Goal: Task Accomplishment & Management: Manage account settings

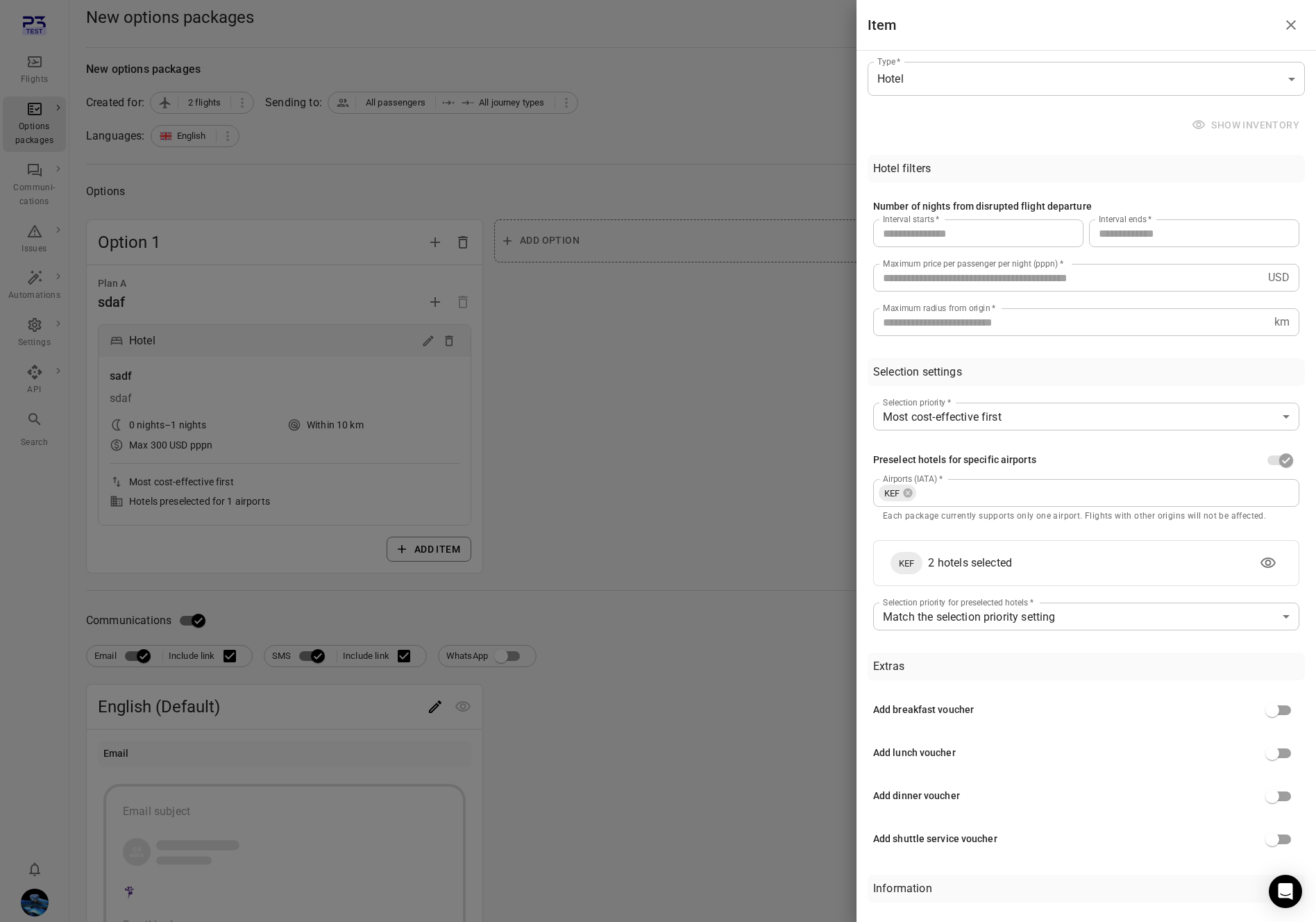
scroll to position [2, 0]
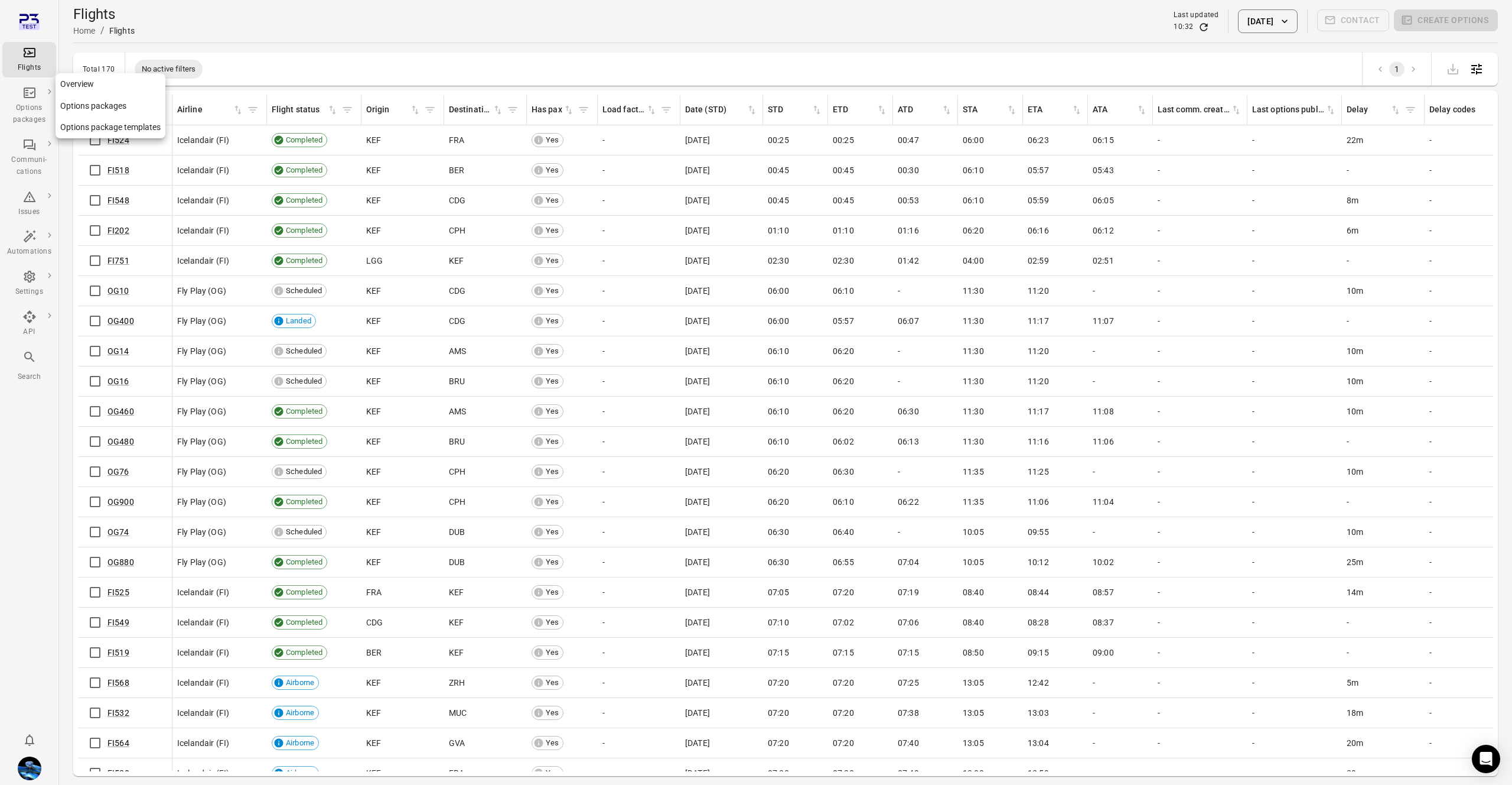
drag, startPoint x: 87, startPoint y: 128, endPoint x: 96, endPoint y: 137, distance: 12.7
click at [87, 128] on link "Options package templates" at bounding box center [110, 128] width 110 height 22
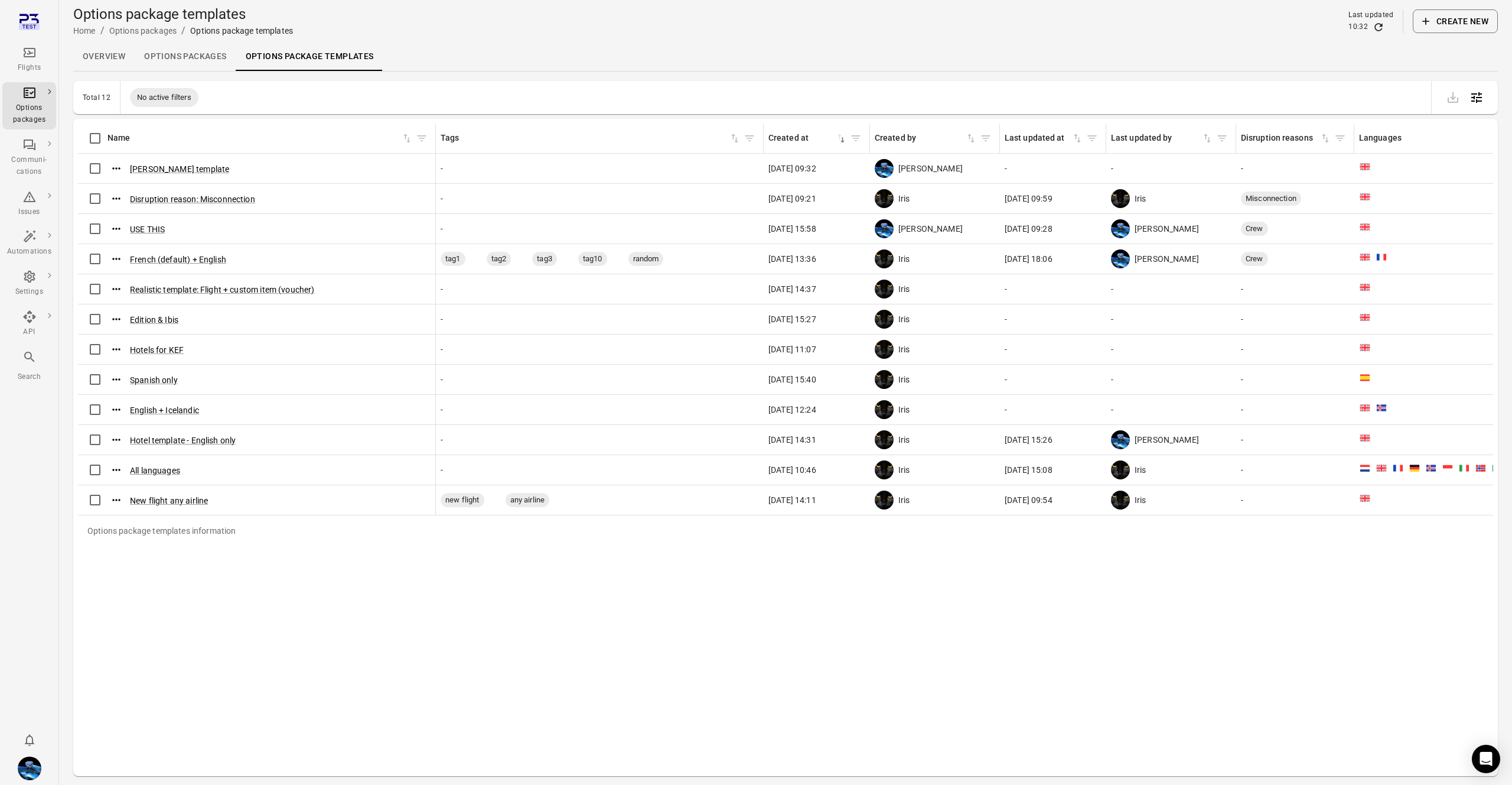
drag, startPoint x: 230, startPoint y: 130, endPoint x: 409, endPoint y: 186, distance: 187.6
click at [433, 135] on div "Options package templates information" at bounding box center [435, 138] width 10 height 30
click at [174, 350] on button "Hotels for KEF" at bounding box center [157, 349] width 54 height 12
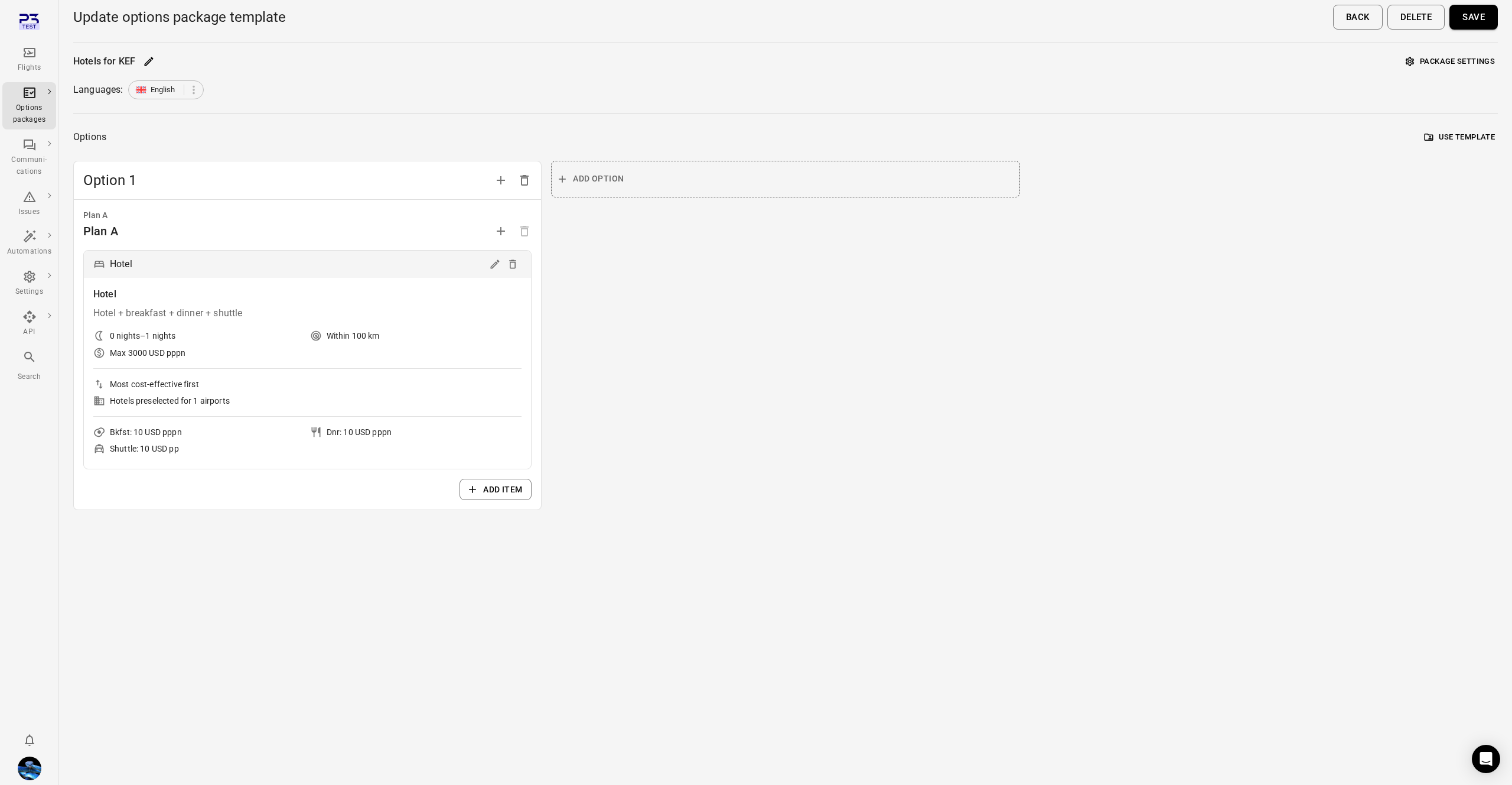
click at [498, 259] on icon "Edit" at bounding box center [495, 264] width 12 height 12
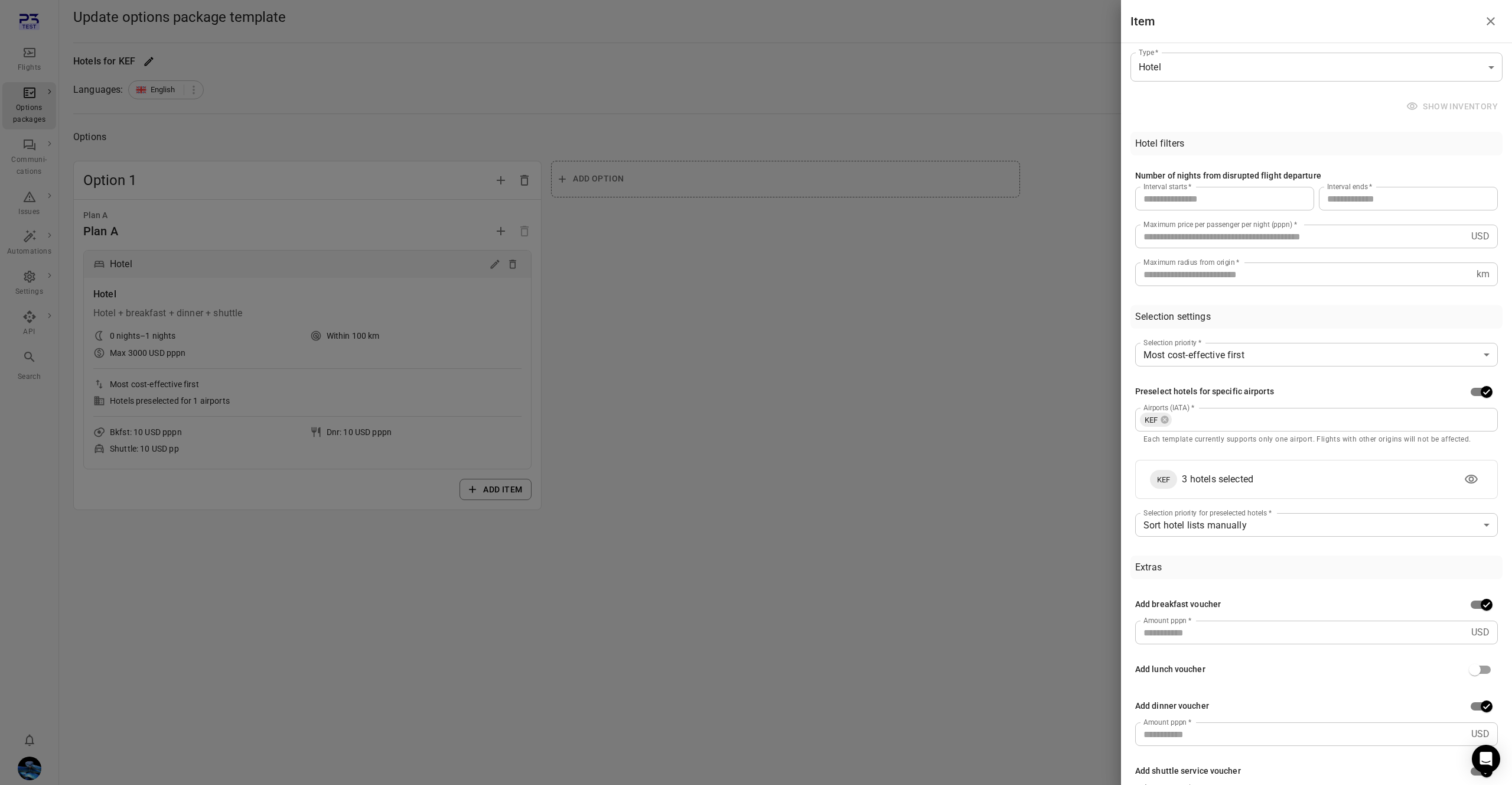
click at [642, 362] on div at bounding box center [756, 392] width 1512 height 785
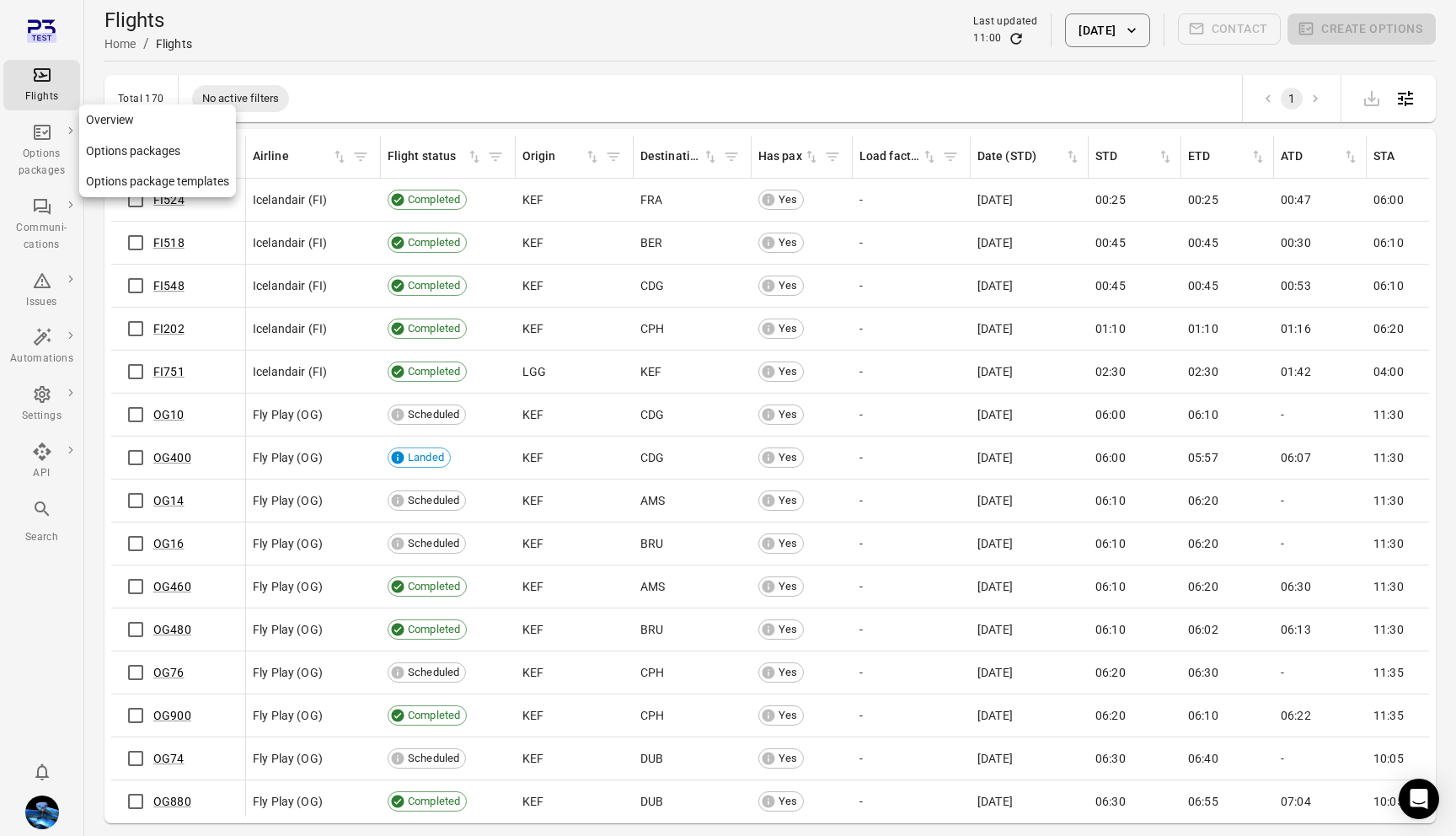
click at [37, 155] on div "Options packages" at bounding box center [41, 162] width 63 height 33
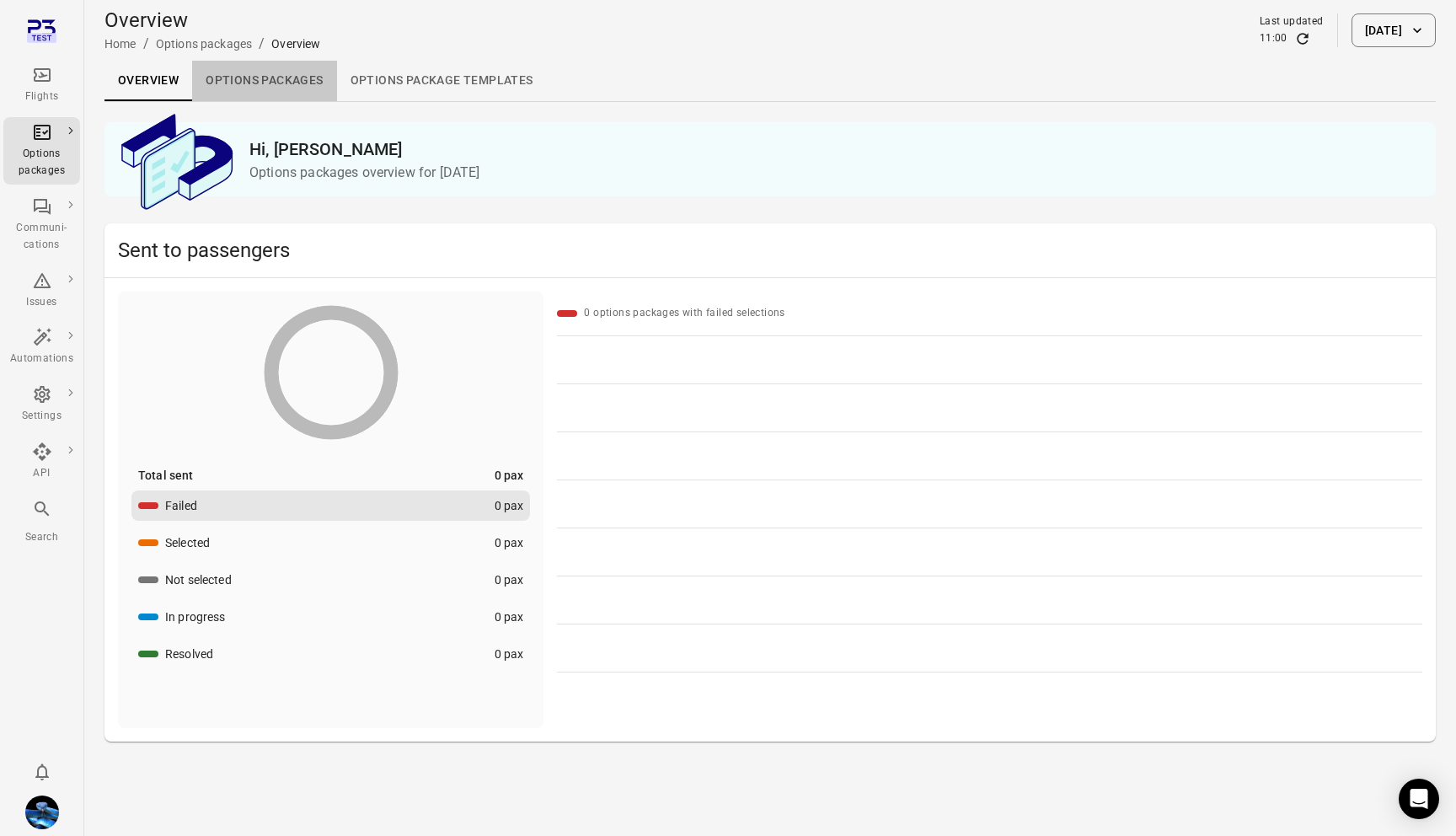
click at [304, 75] on link "Options packages" at bounding box center [264, 81] width 144 height 40
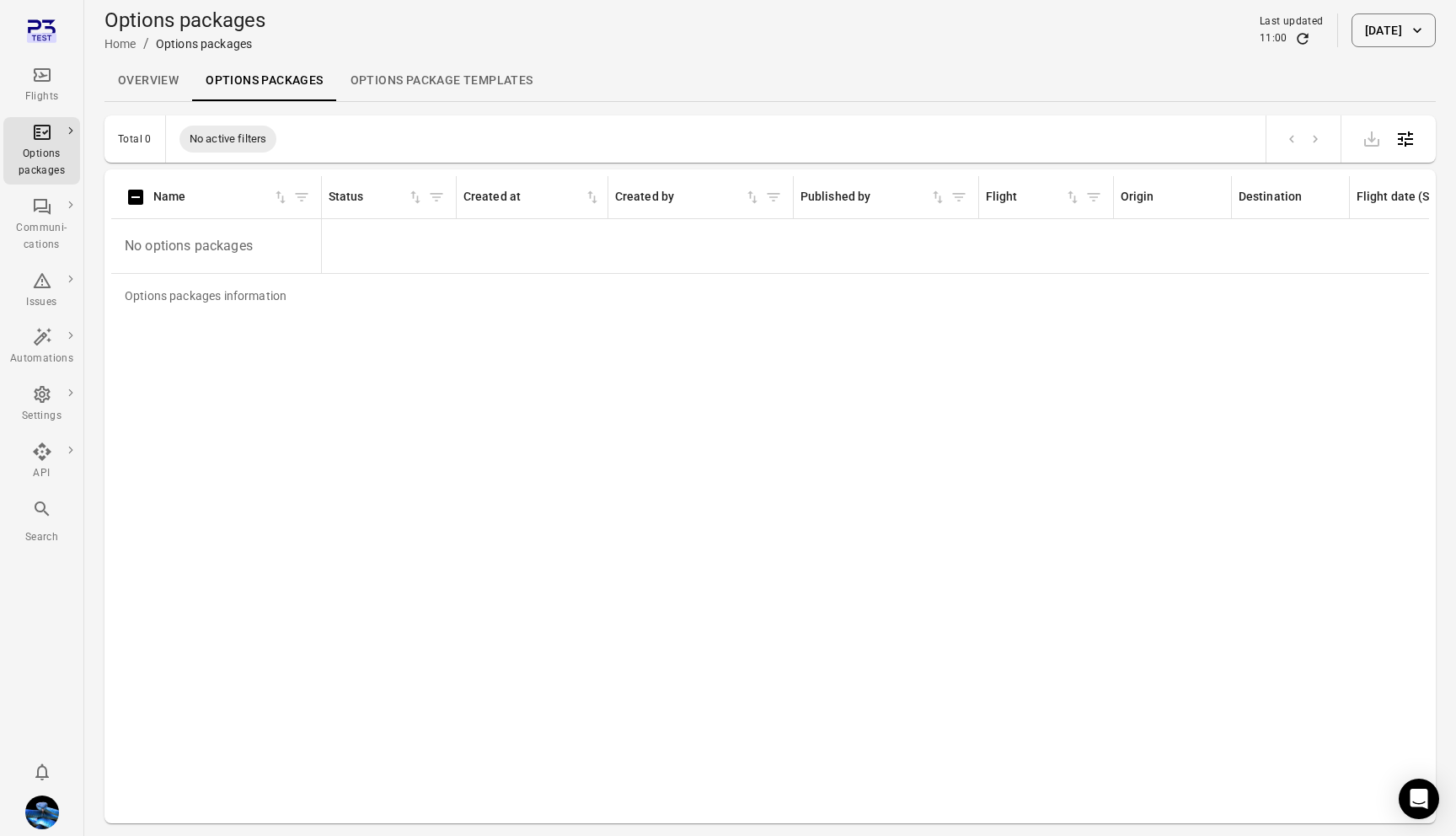
click at [166, 87] on link "Overview" at bounding box center [148, 81] width 88 height 40
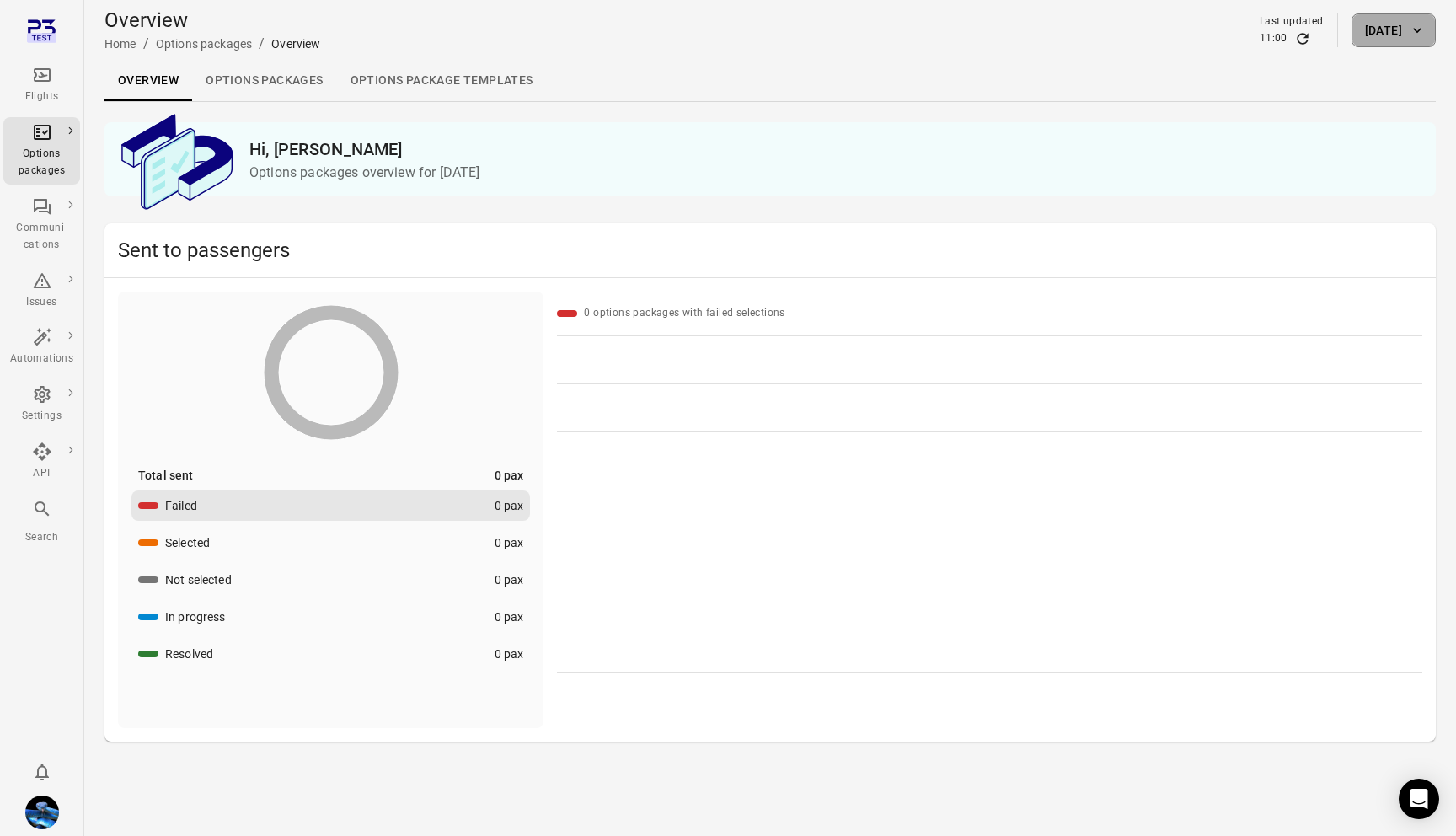
click at [1394, 38] on button "[DATE]" at bounding box center [1394, 31] width 85 height 33
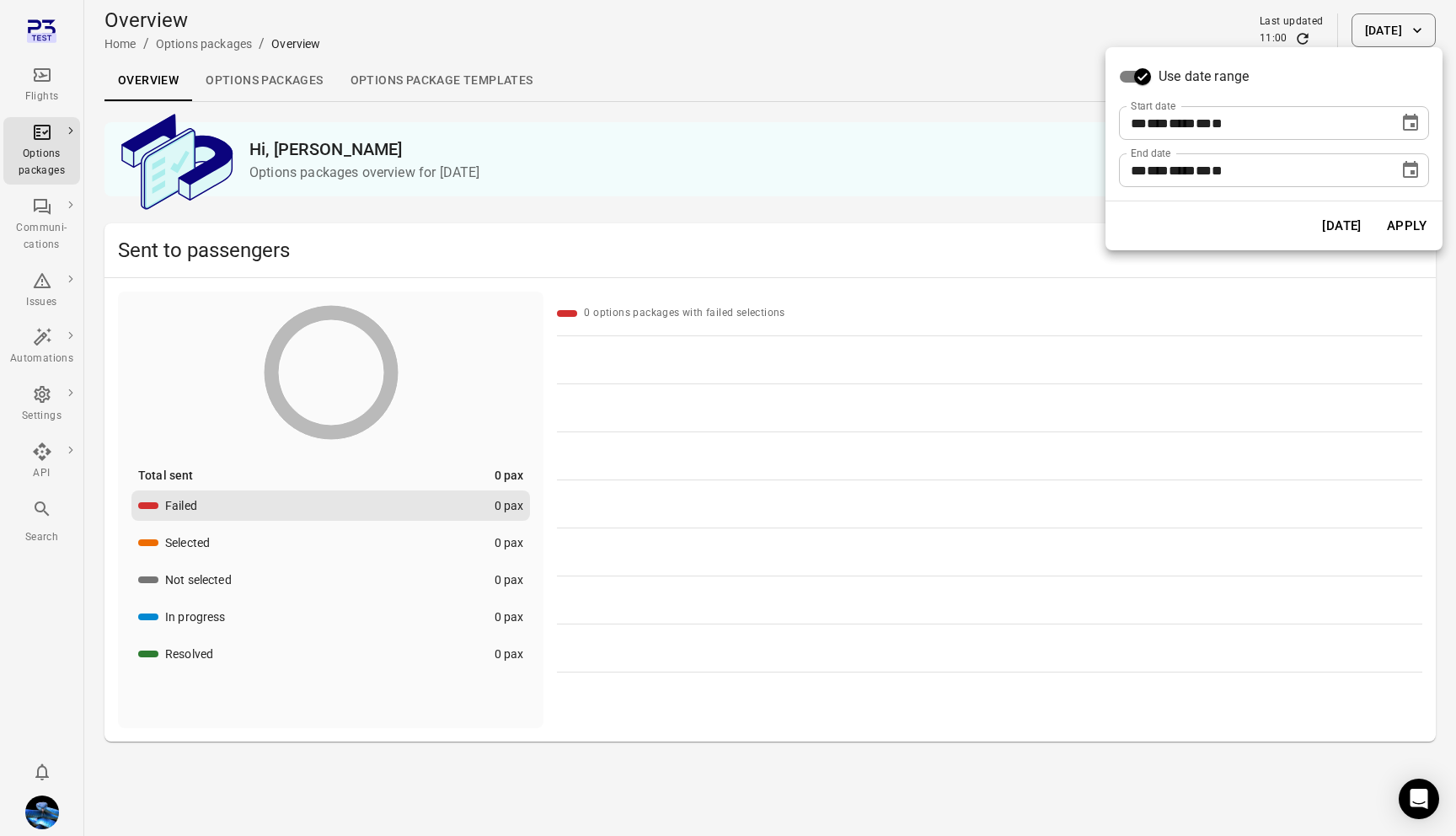
click at [1405, 126] on icon "Choose date, selected date is Aug 12, 2025" at bounding box center [1410, 123] width 21 height 21
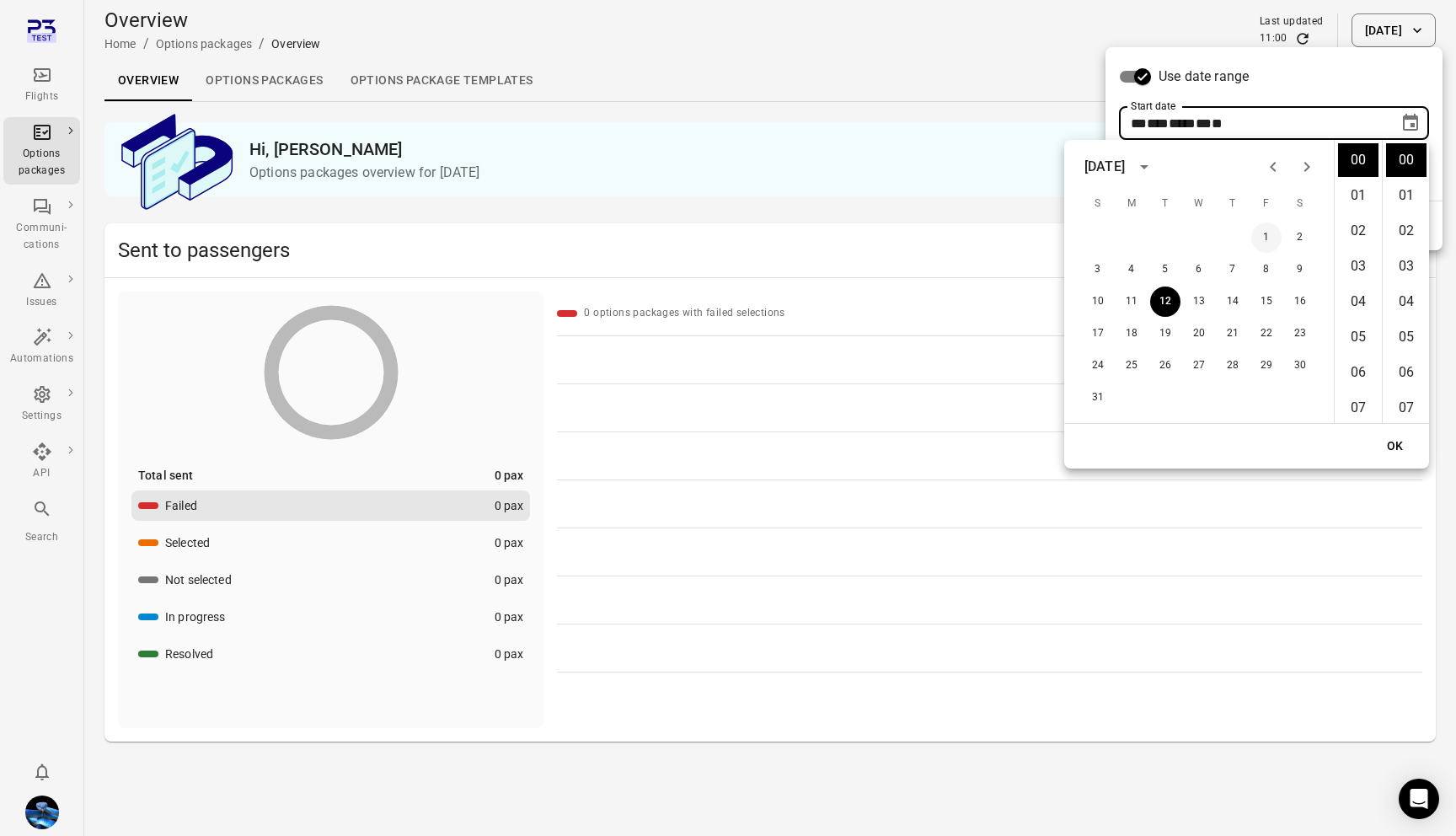
click at [1269, 244] on button "1" at bounding box center [1266, 237] width 31 height 31
type input "**********"
click at [1387, 453] on button "OK" at bounding box center [1395, 446] width 54 height 32
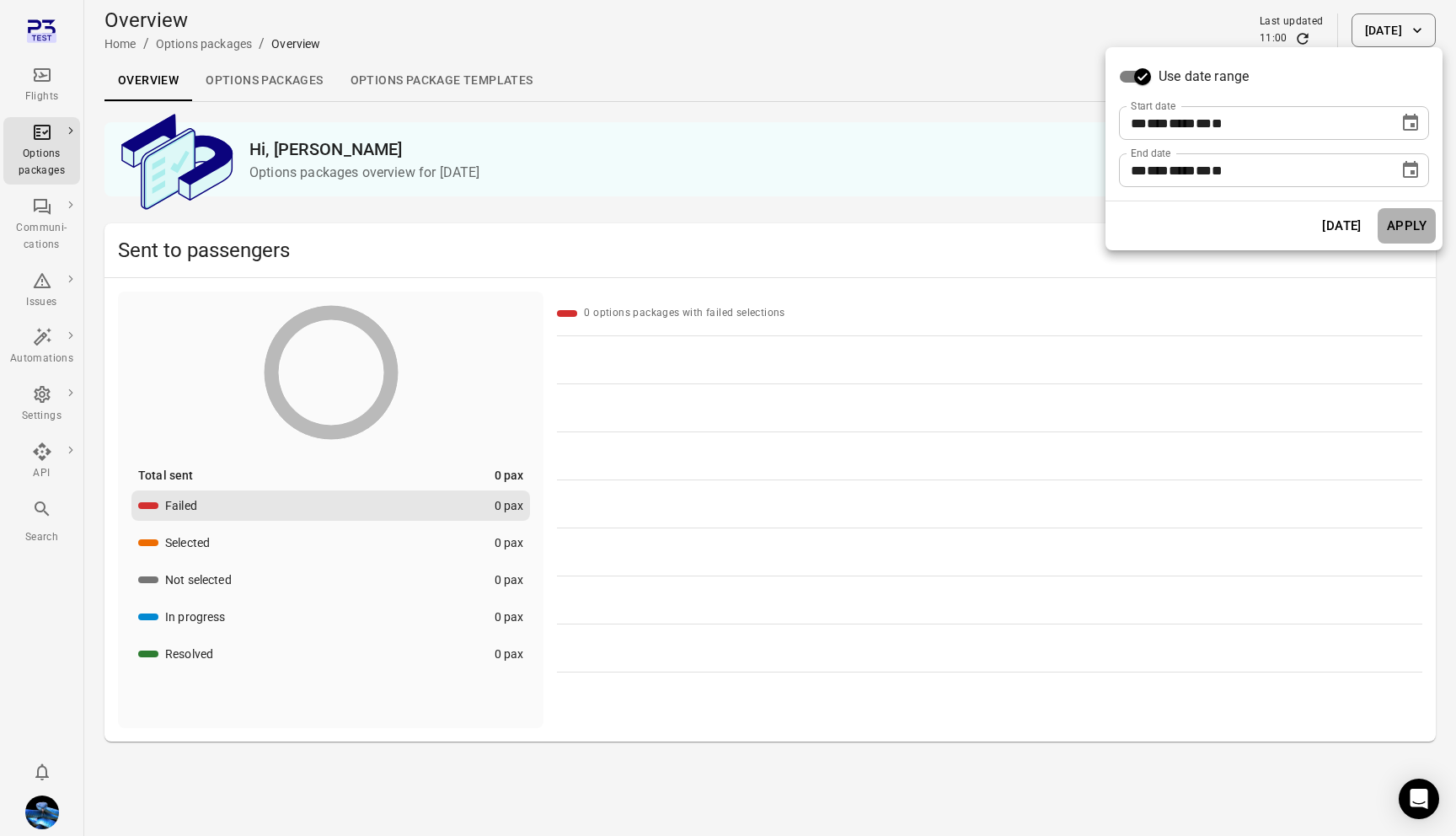
click at [1407, 230] on button "Apply" at bounding box center [1406, 225] width 58 height 35
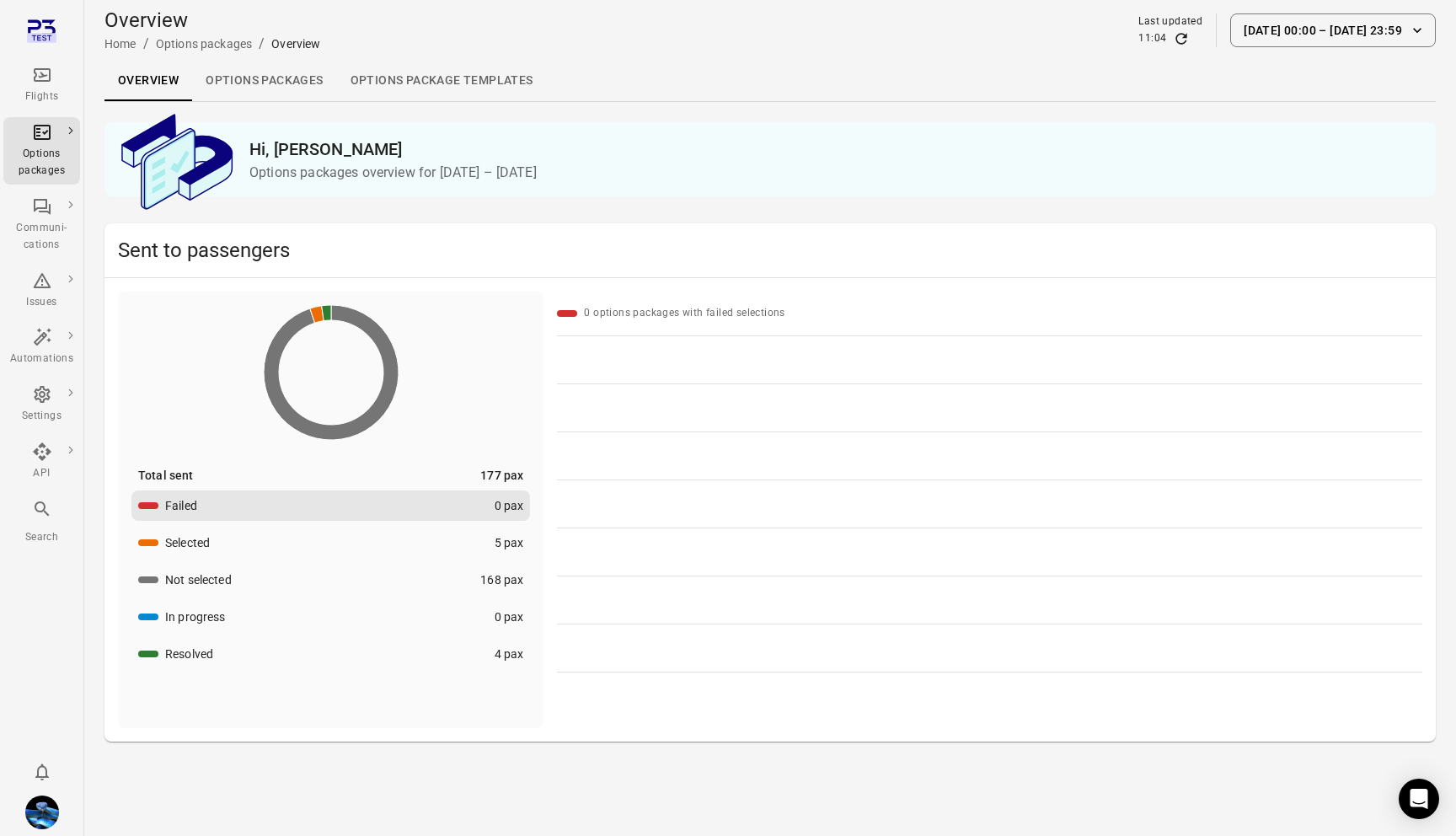
click at [194, 647] on div "Resolved" at bounding box center [189, 654] width 48 height 17
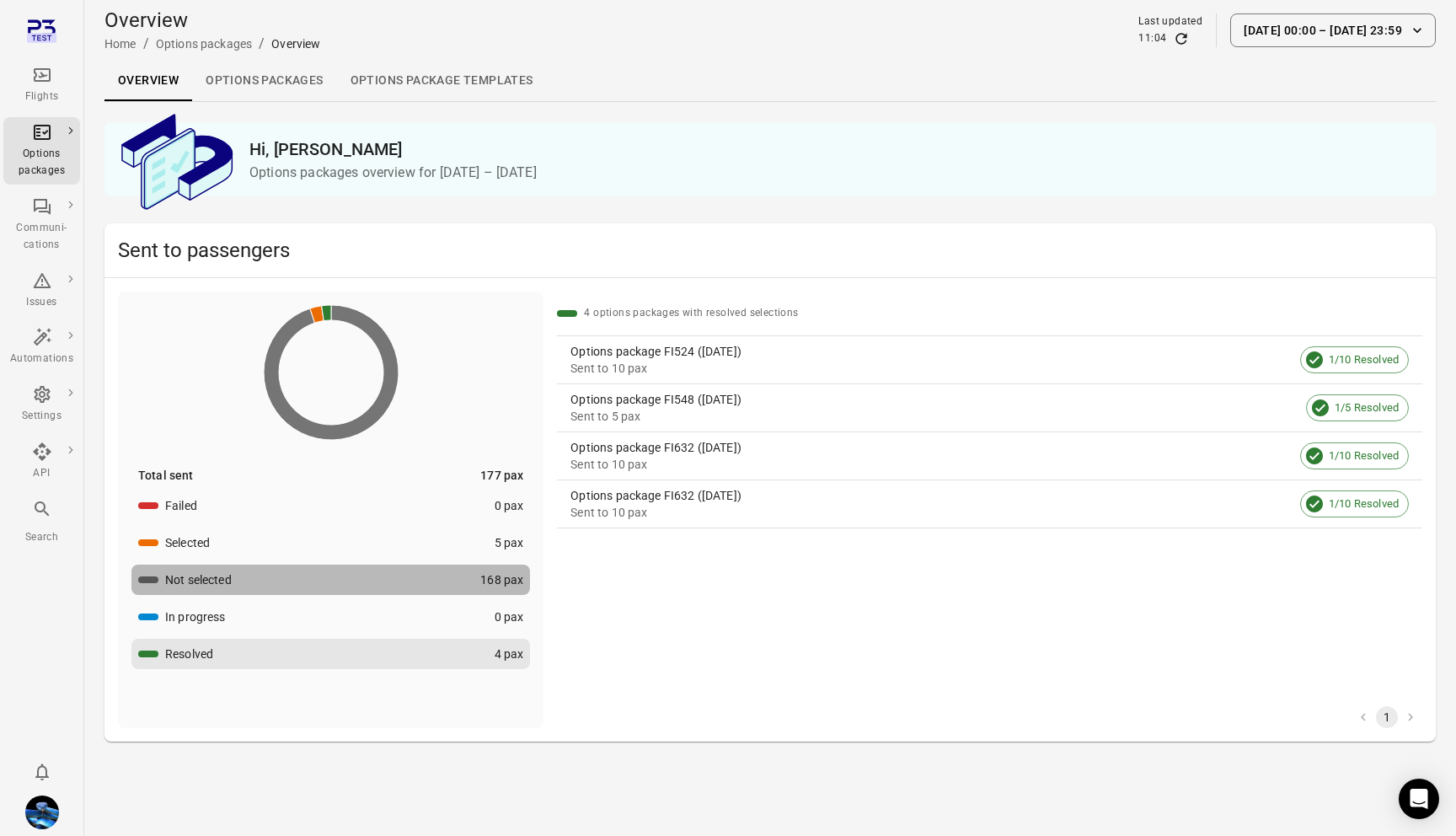
click at [468, 569] on button "Not selected 168 pax" at bounding box center [331, 579] width 399 height 31
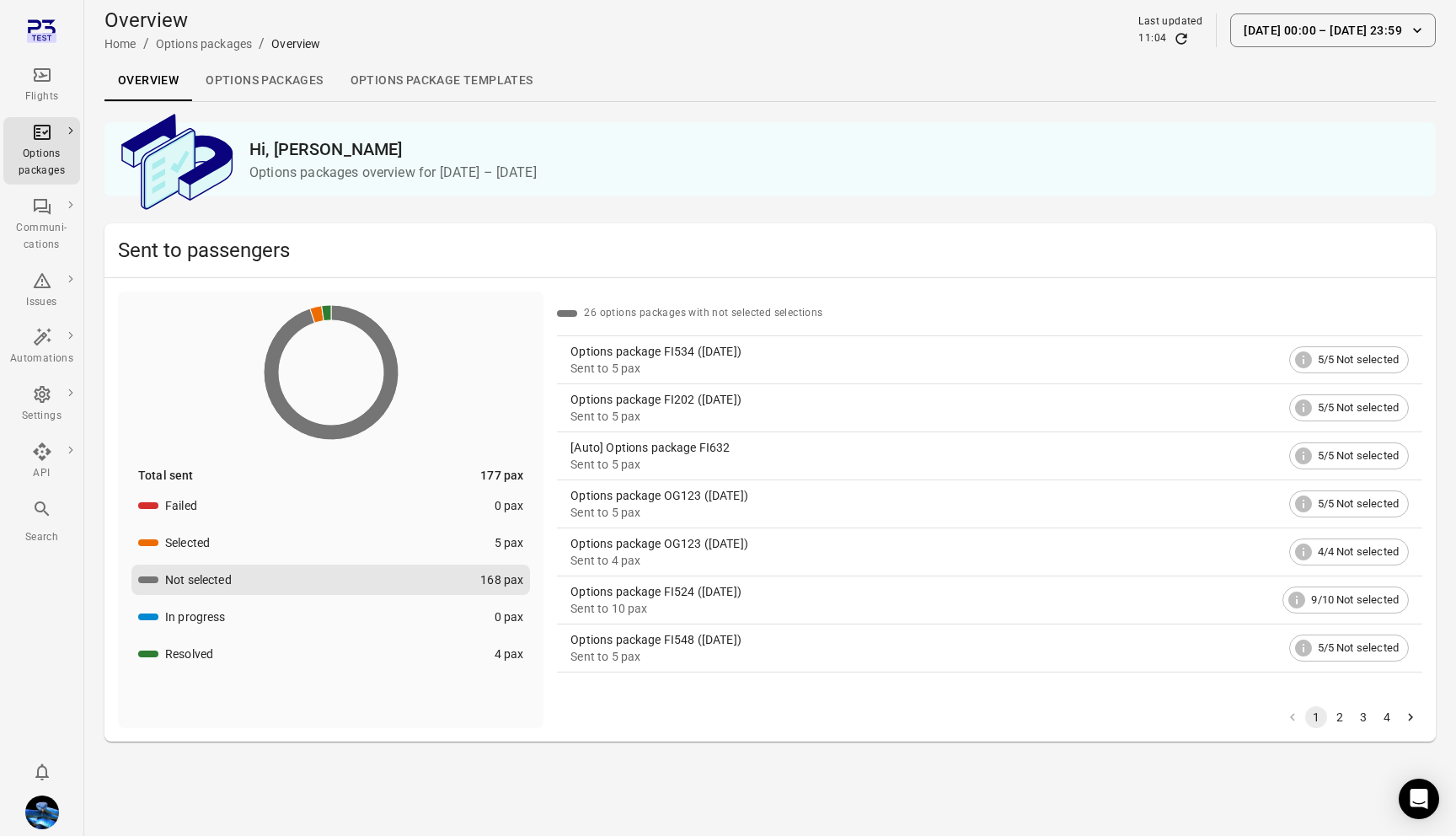
click at [465, 661] on button "Resolved 4 pax" at bounding box center [331, 654] width 399 height 31
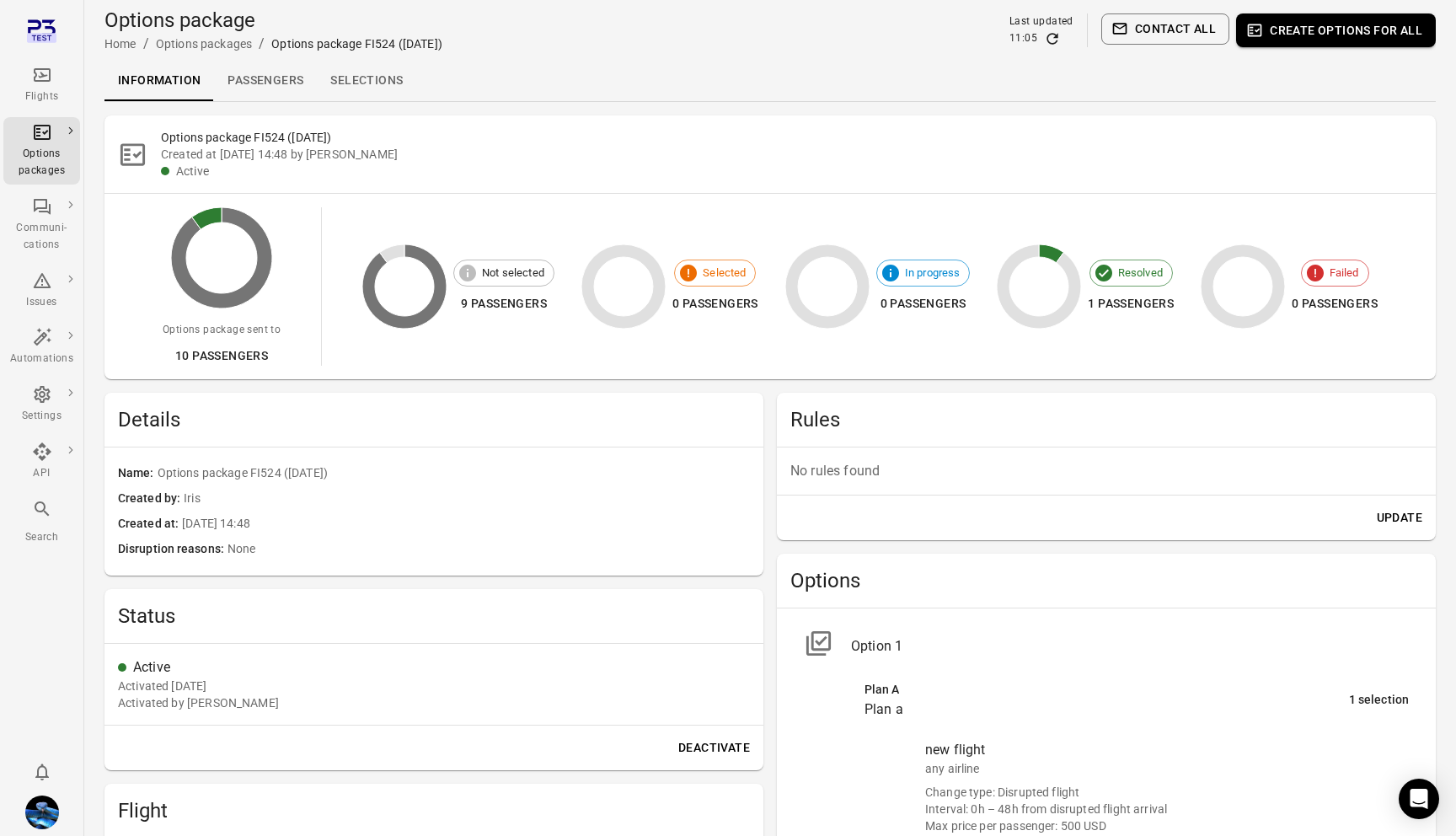
click at [258, 85] on link "Passengers" at bounding box center [265, 81] width 102 height 40
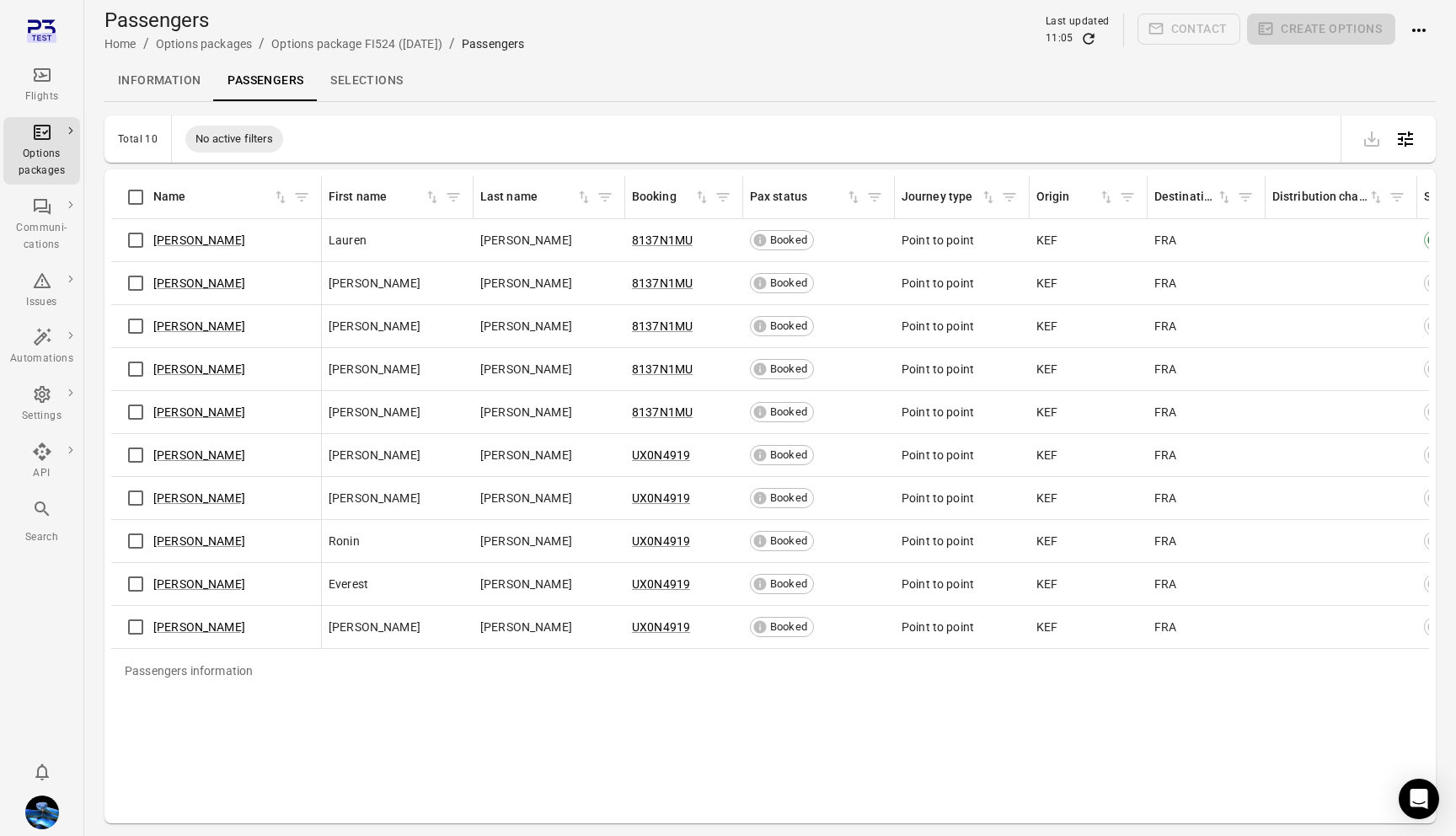
click at [155, 81] on link "Information" at bounding box center [158, 81] width 109 height 40
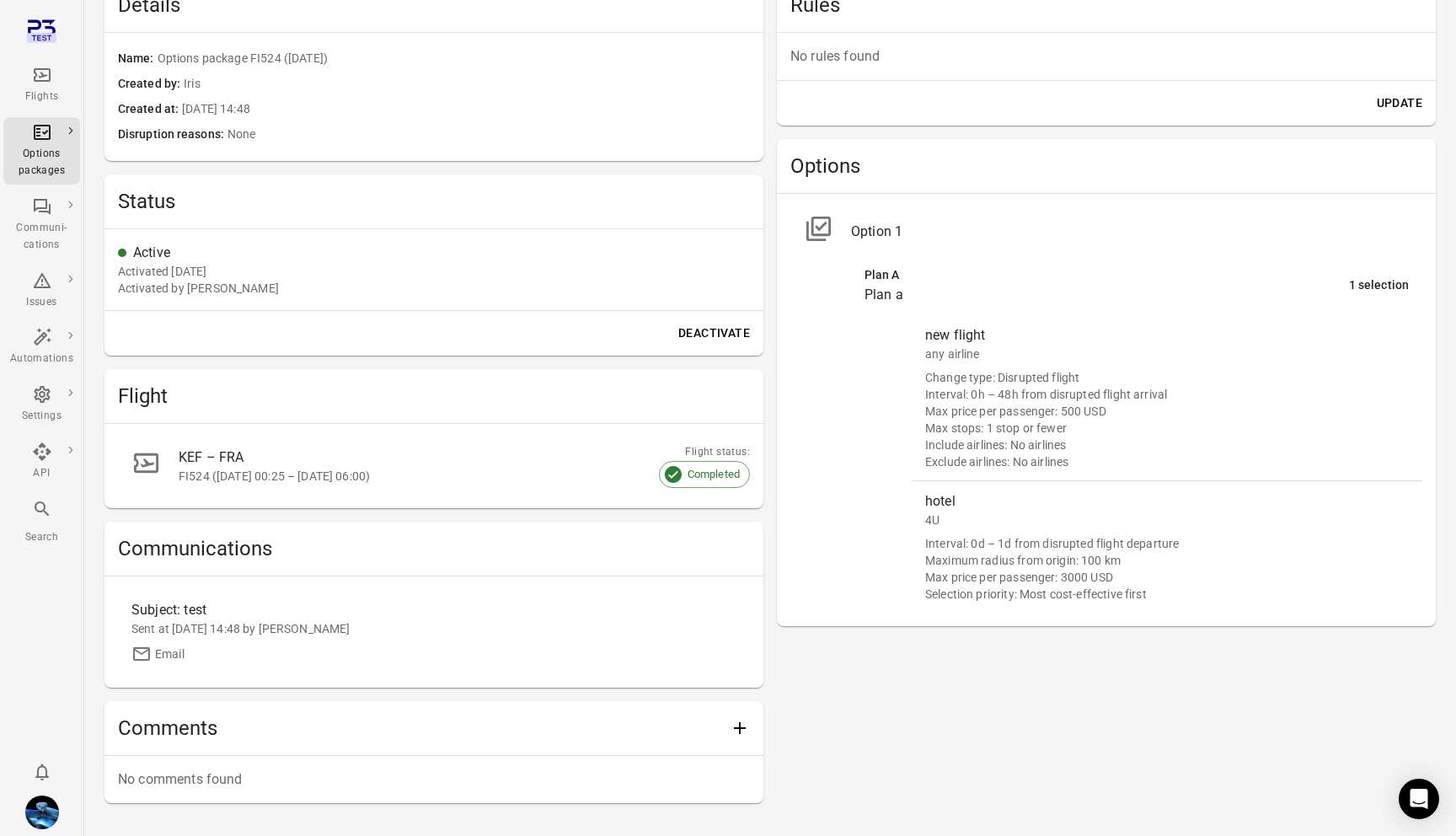
scroll to position [477, 0]
